Goal: Find contact information: Find contact information

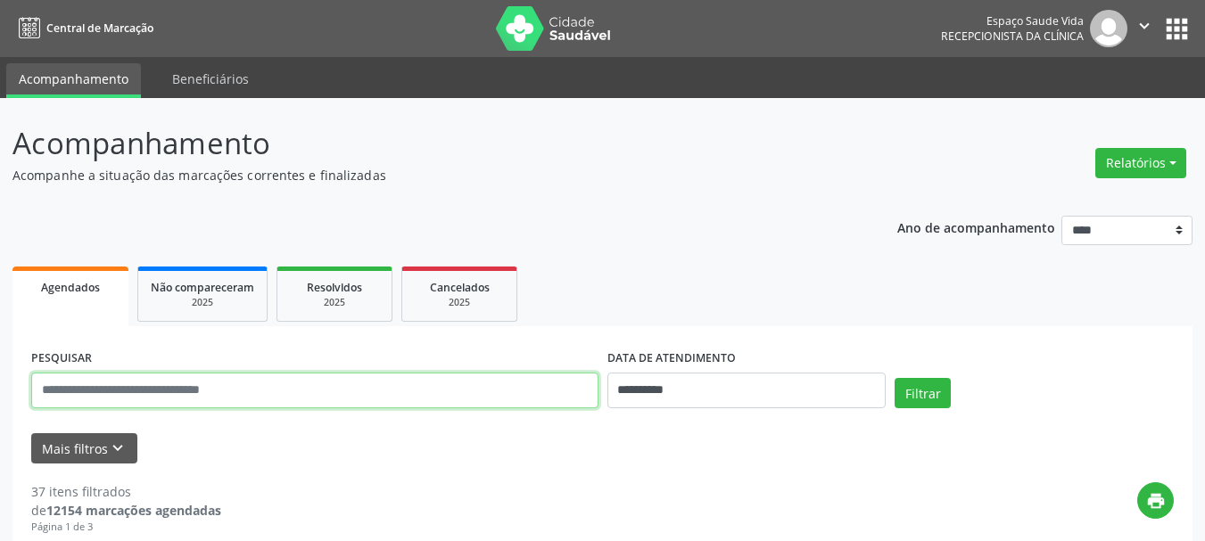
click at [532, 388] on input "text" at bounding box center [314, 391] width 567 height 36
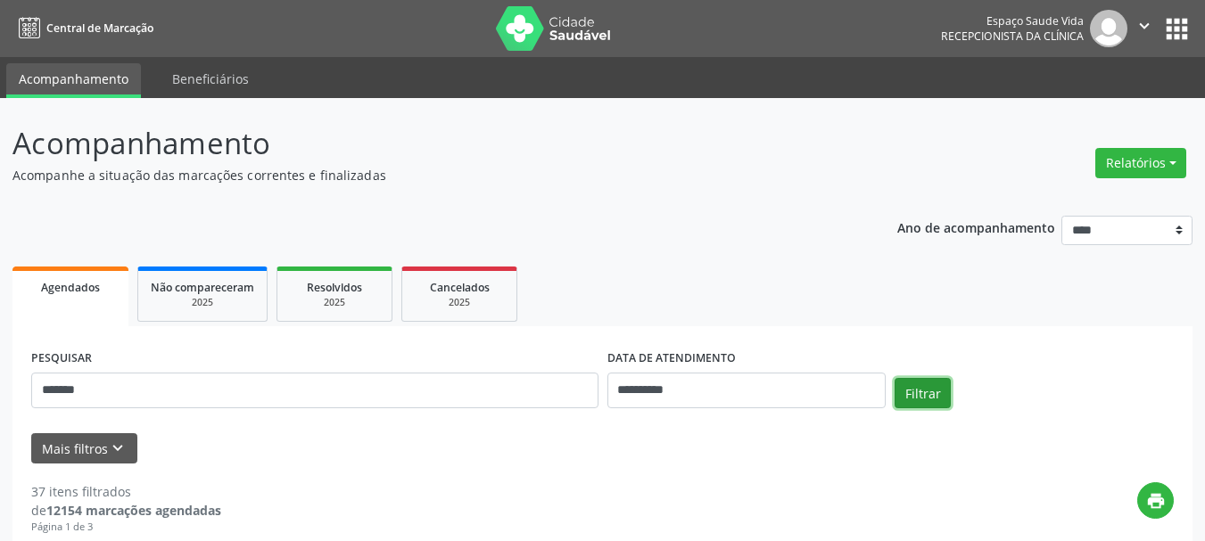
click at [941, 390] on button "Filtrar" at bounding box center [922, 393] width 56 height 30
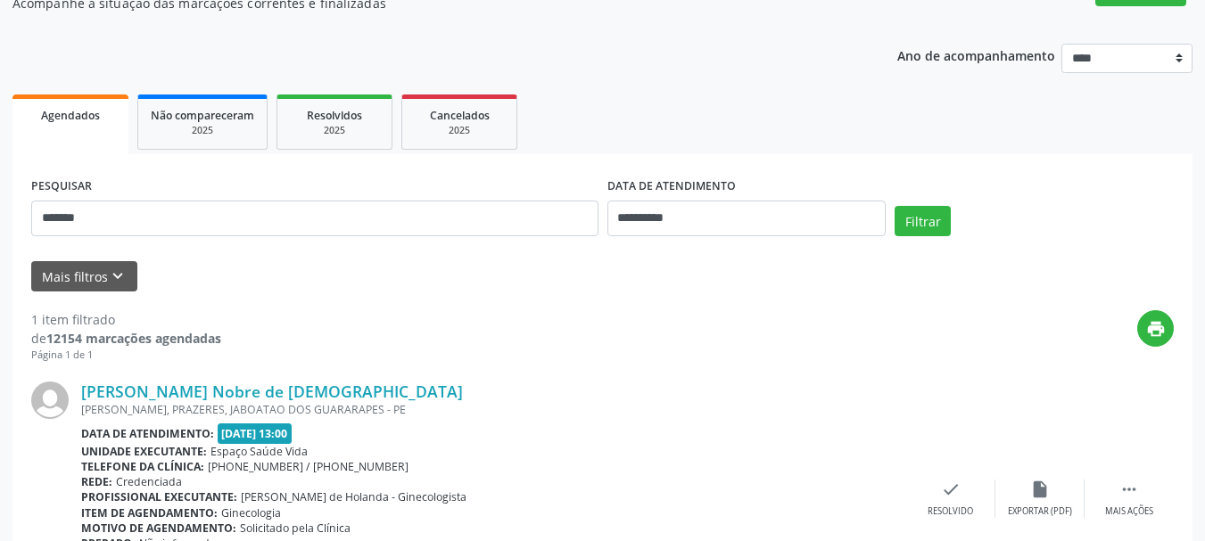
scroll to position [297, 0]
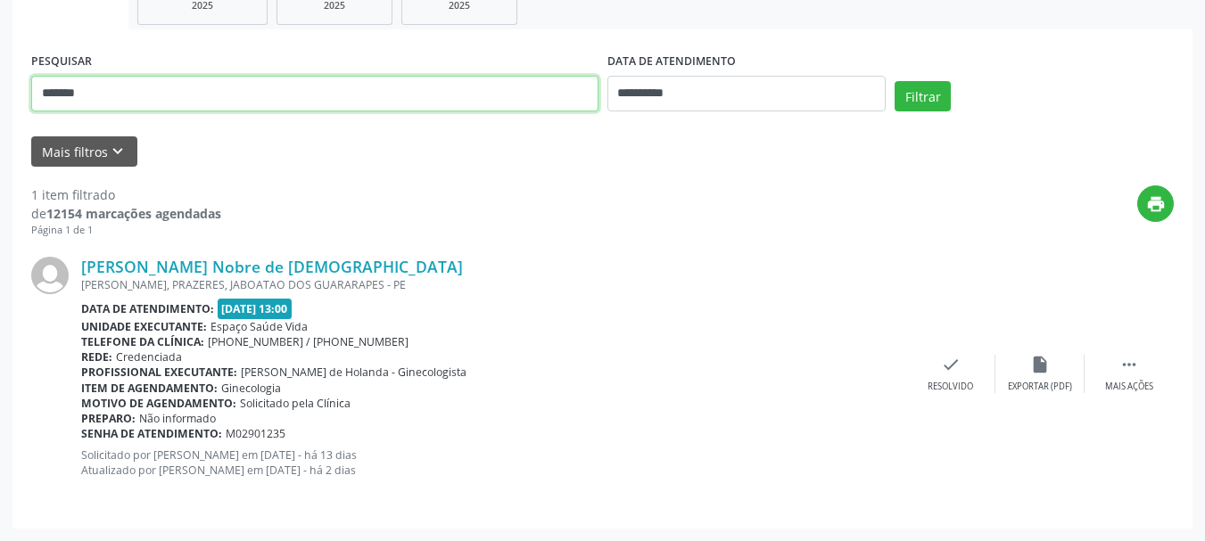
click at [300, 106] on input "*******" at bounding box center [314, 94] width 567 height 36
type input "*"
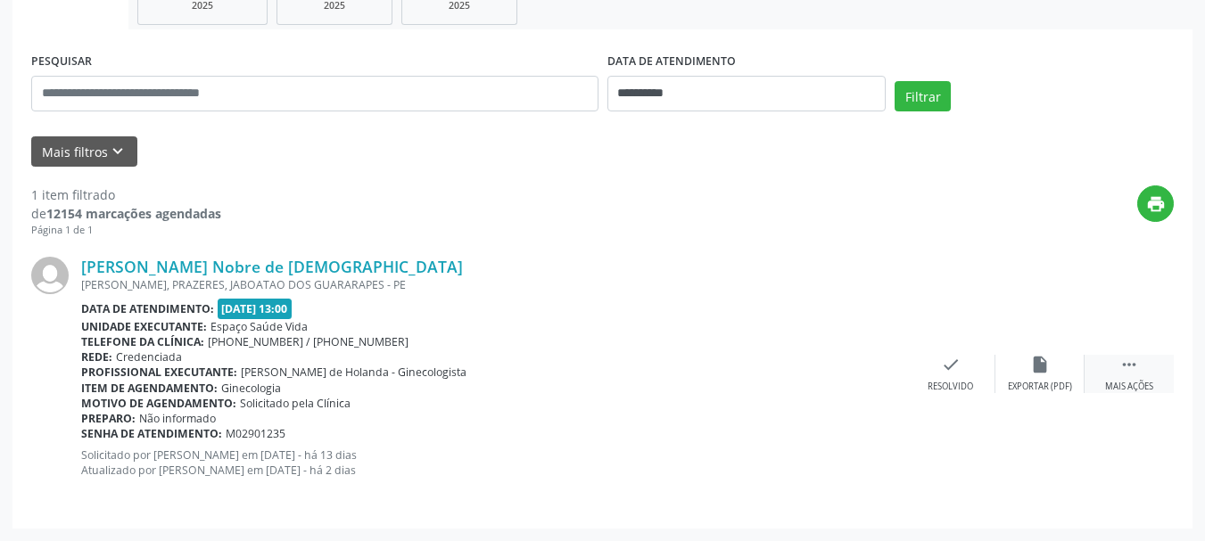
click at [1132, 366] on icon "" at bounding box center [1129, 365] width 20 height 20
click at [949, 365] on icon "cancel" at bounding box center [951, 365] width 20 height 20
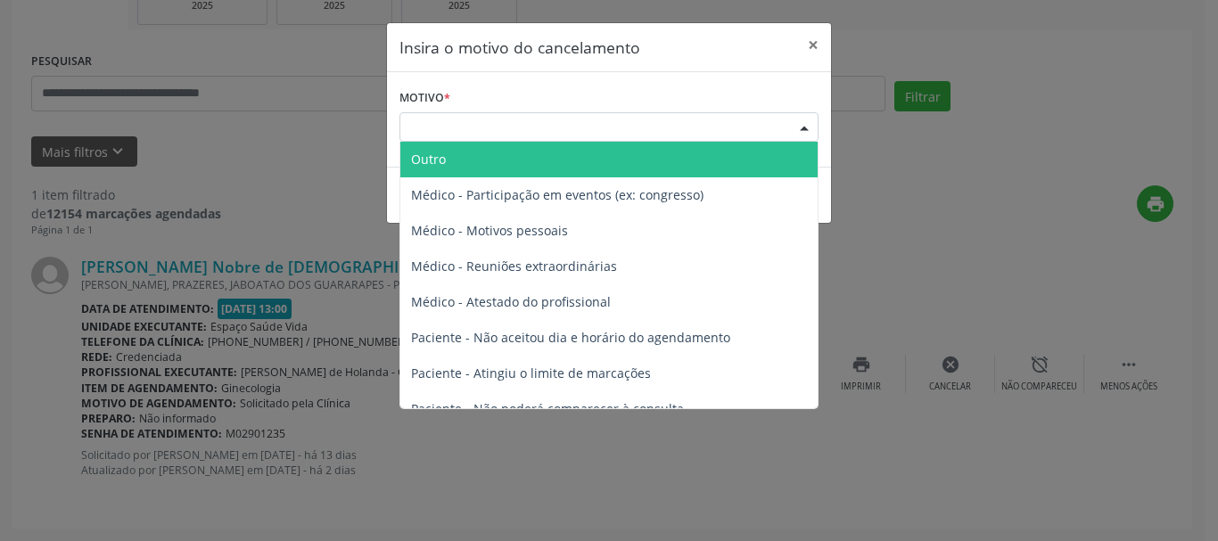
click at [803, 123] on div at bounding box center [804, 128] width 27 height 30
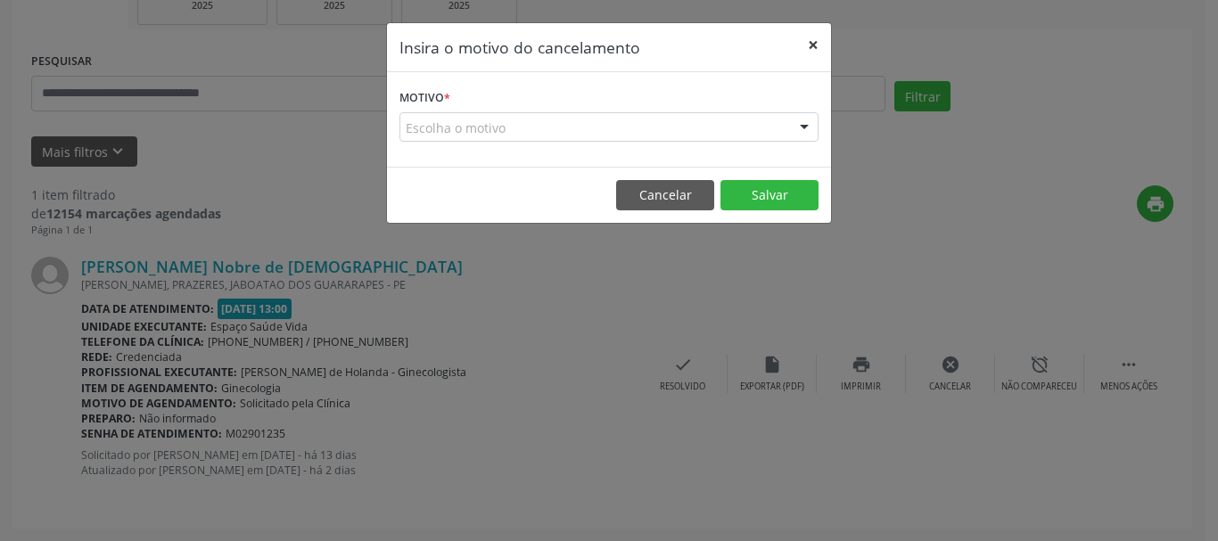
click at [813, 44] on button "×" at bounding box center [813, 45] width 36 height 44
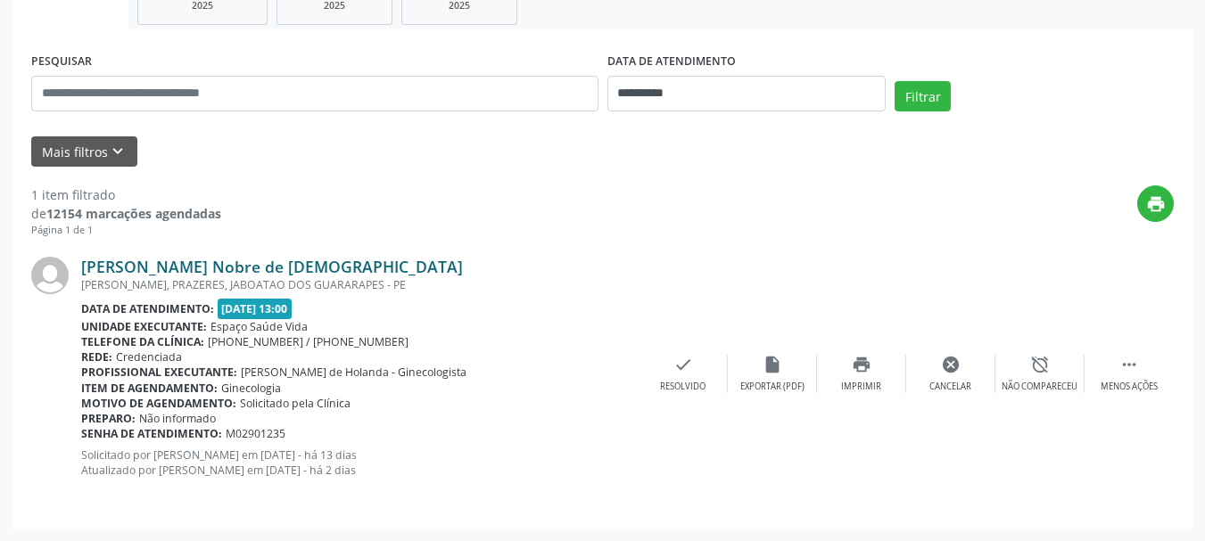
click at [212, 264] on link "[PERSON_NAME] Nobre de [DEMOGRAPHIC_DATA]" at bounding box center [272, 267] width 382 height 20
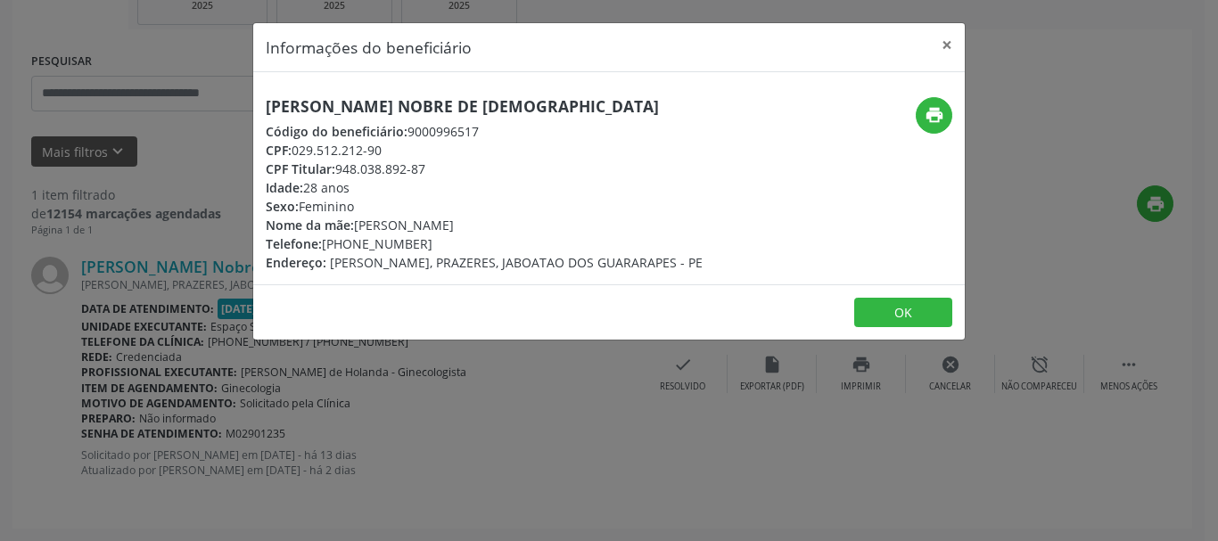
copy div "[PHONE_NUMBER]"
drag, startPoint x: 428, startPoint y: 245, endPoint x: 641, endPoint y: 5, distance: 320.9
click at [641, 5] on div "Informações do beneficiário × [PERSON_NAME] Nobre de [DEMOGRAPHIC_DATA] Código …" at bounding box center [609, 270] width 1218 height 541
click at [949, 45] on button "×" at bounding box center [947, 45] width 36 height 44
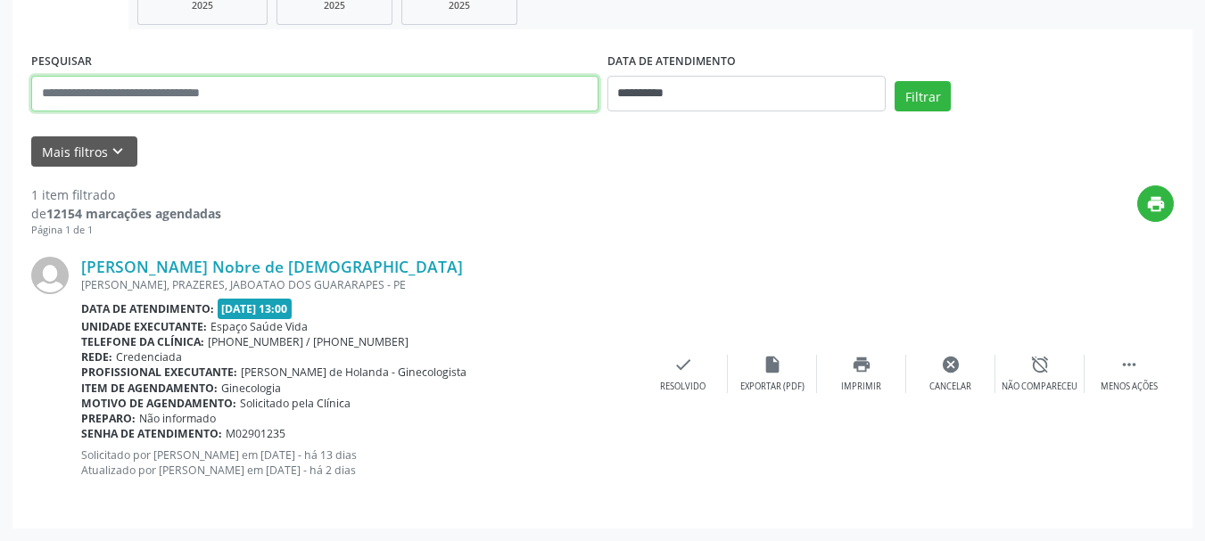
click at [411, 95] on input "text" at bounding box center [314, 94] width 567 height 36
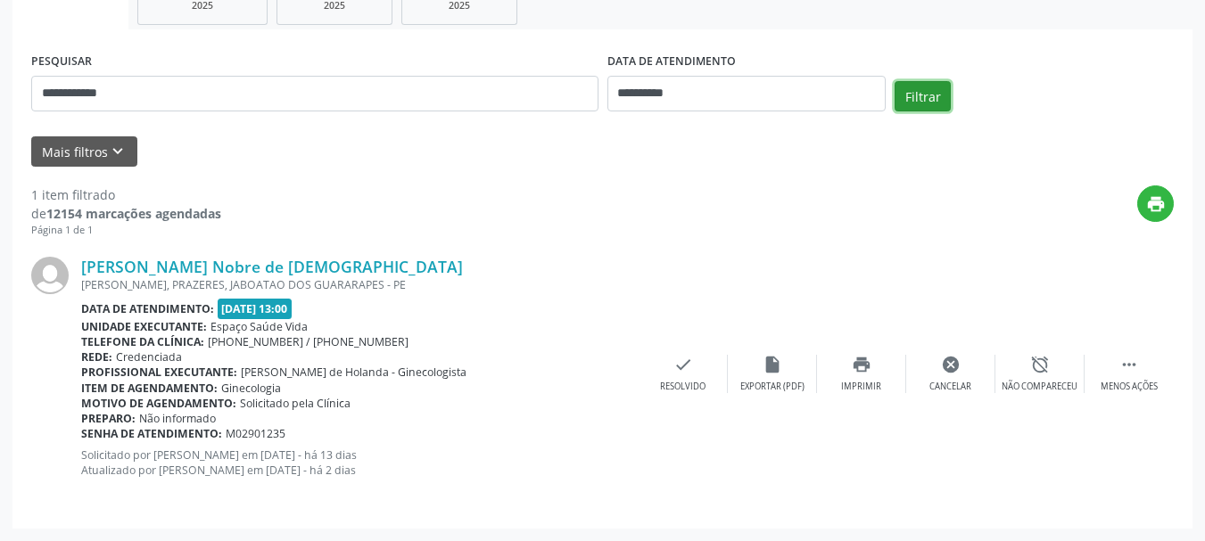
click at [919, 95] on button "Filtrar" at bounding box center [922, 96] width 56 height 30
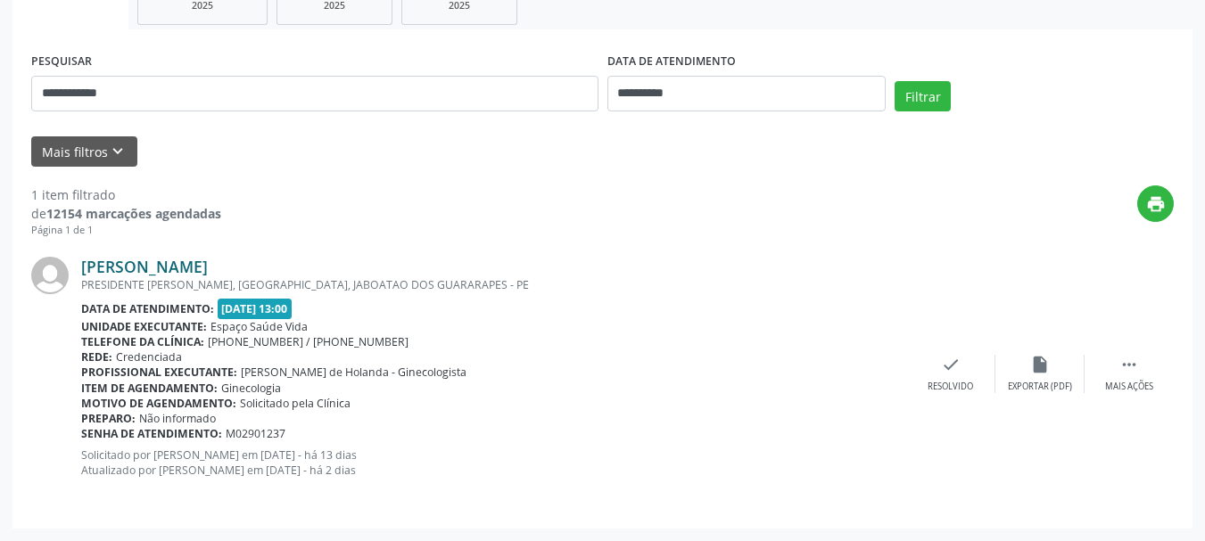
click at [208, 262] on link "[PERSON_NAME]" at bounding box center [144, 267] width 127 height 20
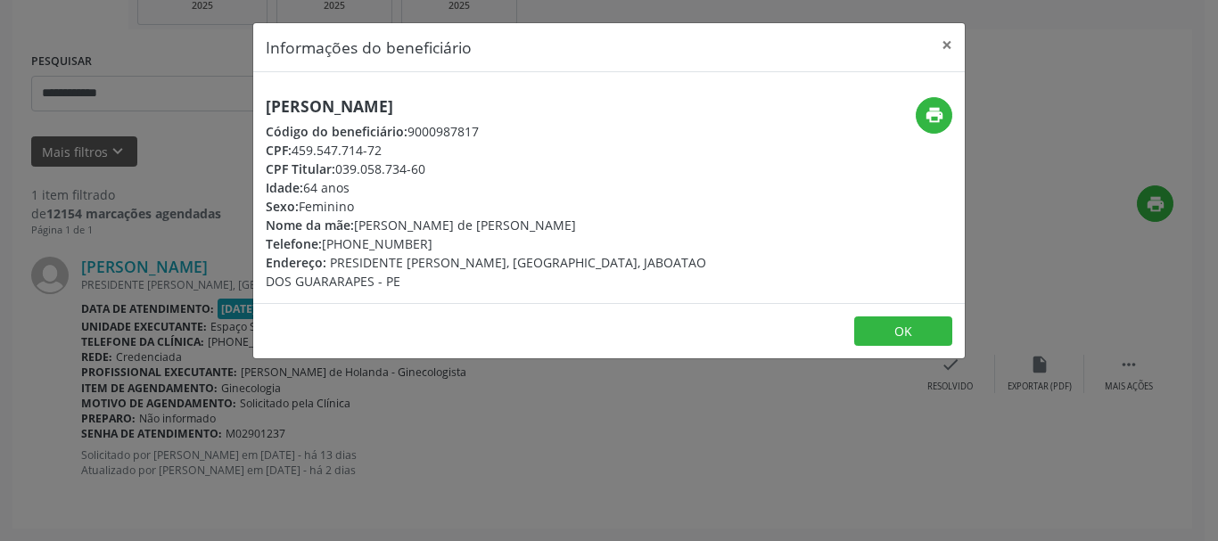
drag, startPoint x: 447, startPoint y: 248, endPoint x: 325, endPoint y: 251, distance: 122.2
click at [325, 251] on div "Telefone: [PHONE_NUMBER]" at bounding box center [490, 244] width 449 height 19
copy div "[PHONE_NUMBER]"
click at [909, 326] on button "OK" at bounding box center [903, 332] width 98 height 30
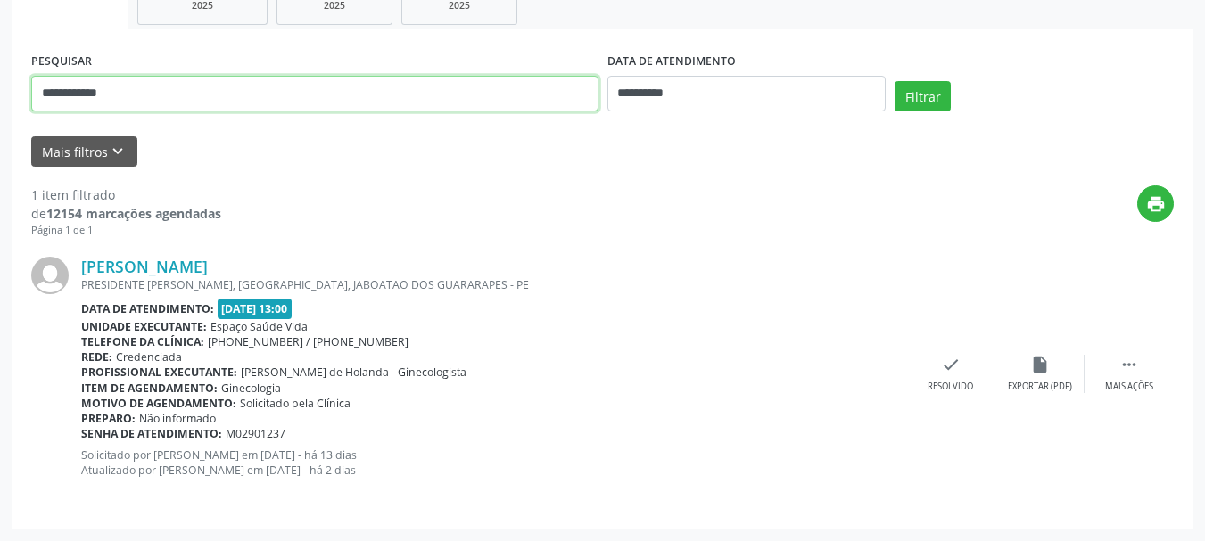
click at [346, 97] on input "**********" at bounding box center [314, 94] width 567 height 36
type input "*"
type input "****"
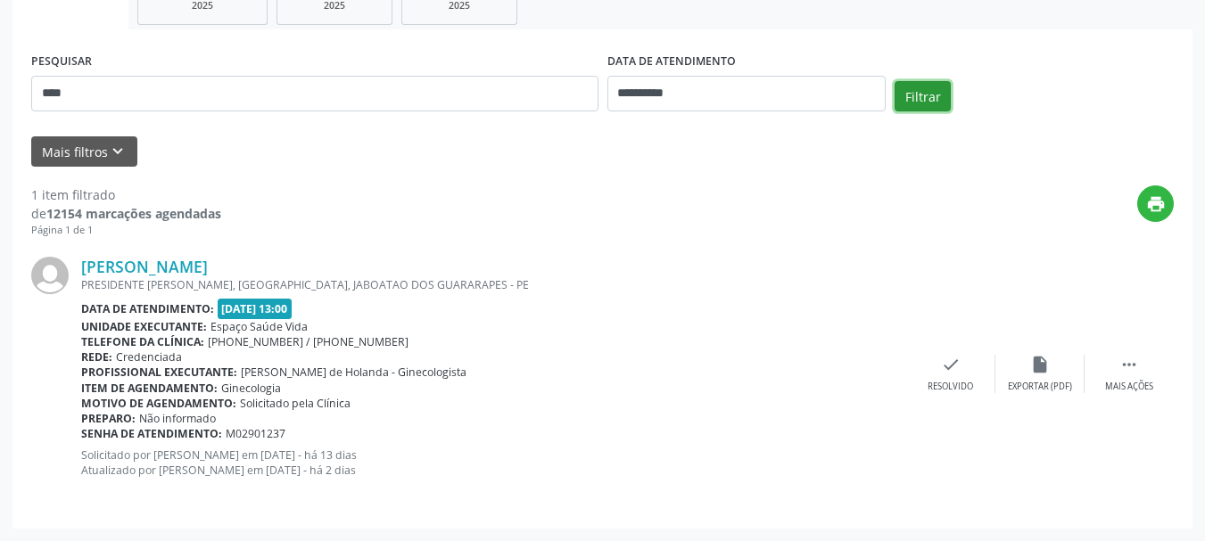
click at [935, 97] on button "Filtrar" at bounding box center [922, 96] width 56 height 30
click at [186, 268] on link "[PERSON_NAME]" at bounding box center [144, 267] width 127 height 20
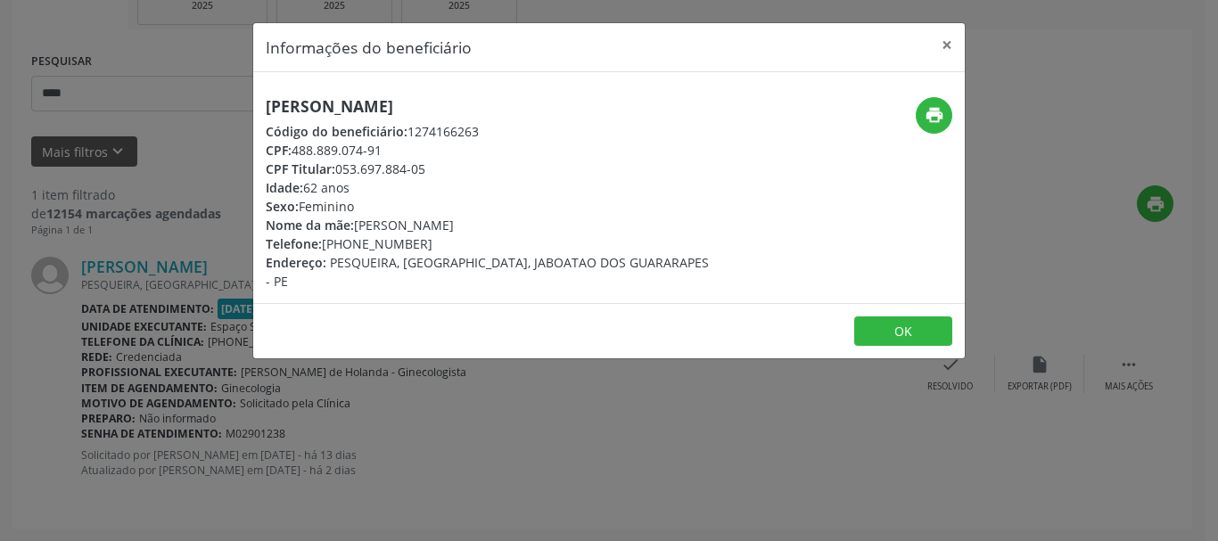
drag, startPoint x: 428, startPoint y: 242, endPoint x: 320, endPoint y: 248, distance: 108.1
click at [320, 248] on div "Telefone: [PHONE_NUMBER]" at bounding box center [490, 244] width 449 height 19
copy div "[PHONE_NUMBER]"
click at [942, 45] on button "×" at bounding box center [947, 45] width 36 height 44
